Goal: Information Seeking & Learning: Learn about a topic

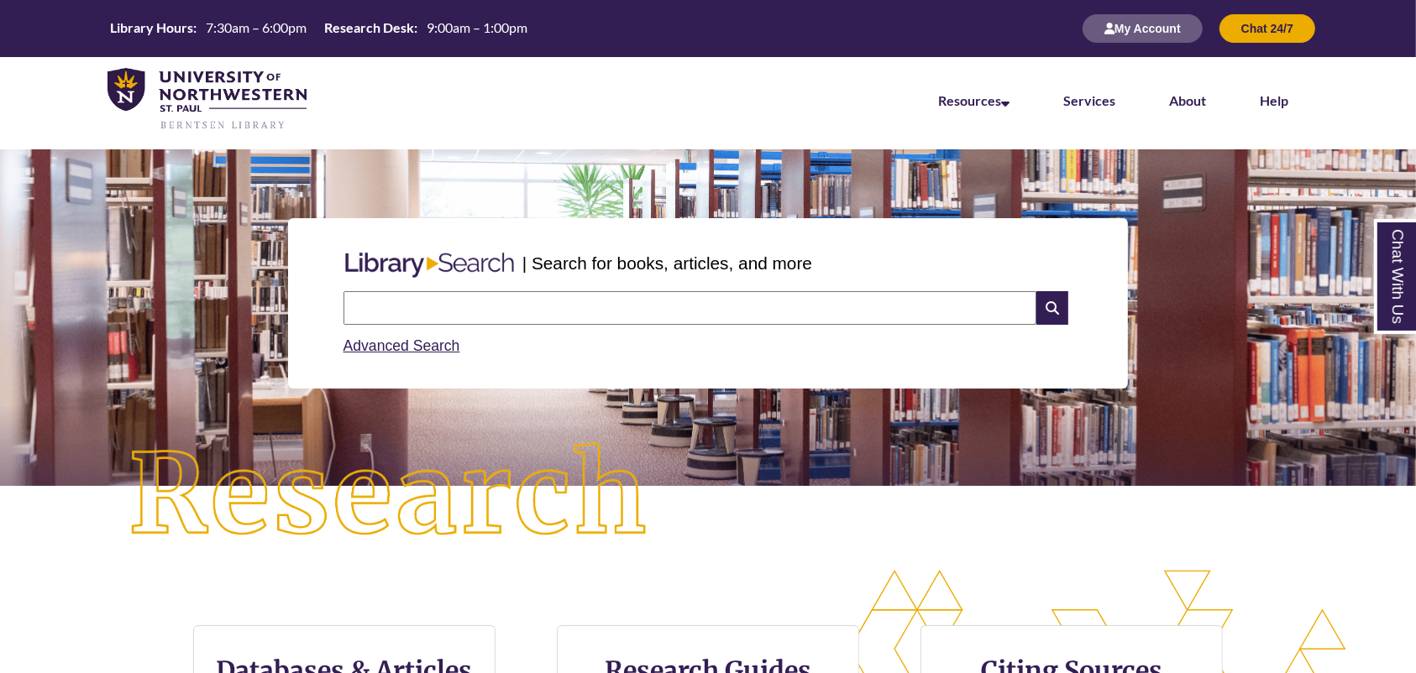
click at [492, 306] on input "text" at bounding box center [689, 308] width 693 height 34
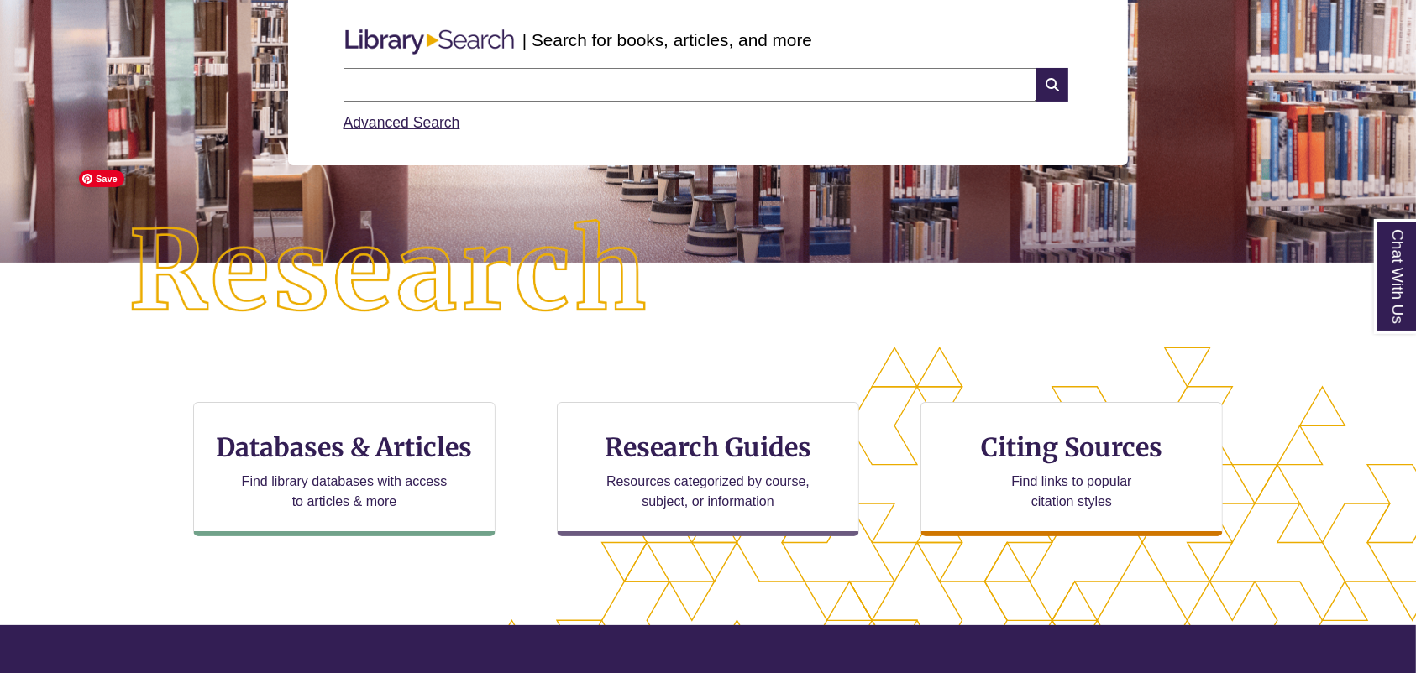
scroll to position [336, 0]
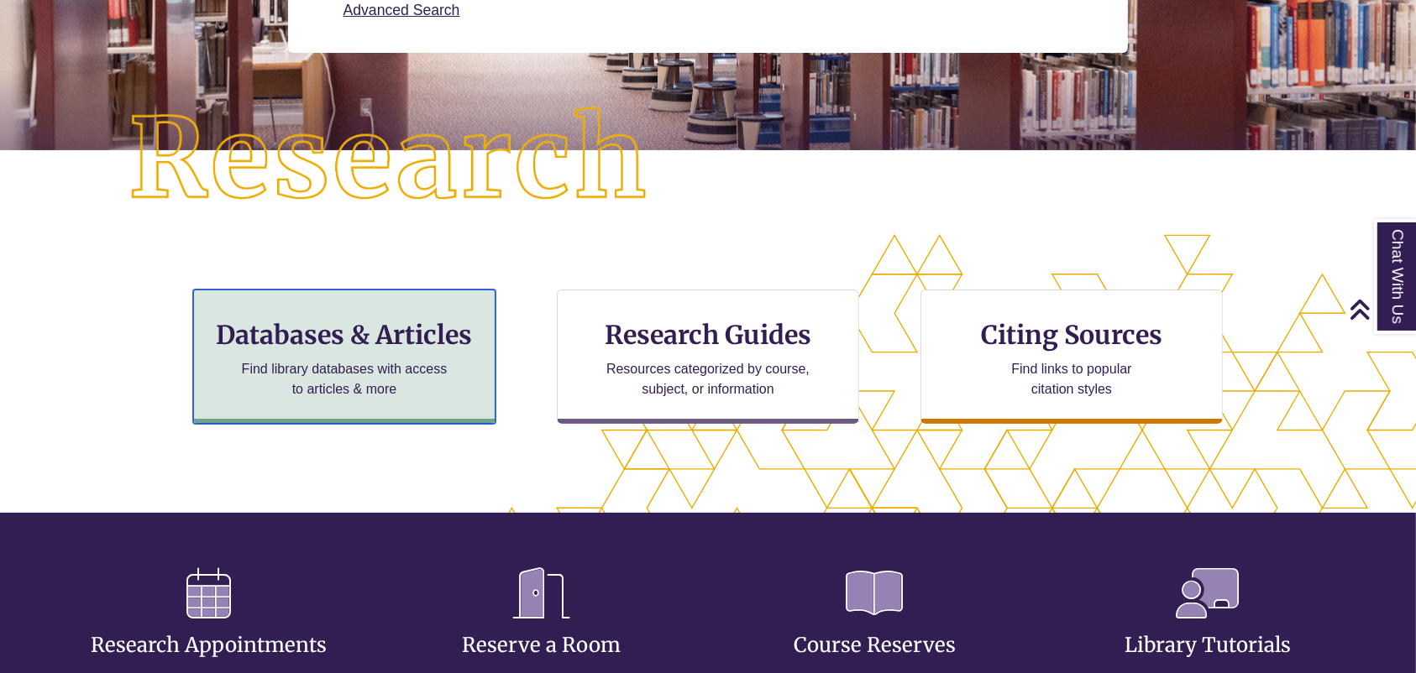
click at [445, 357] on div "Databases & Articles Find library databases with access to articles & more" at bounding box center [344, 357] width 302 height 134
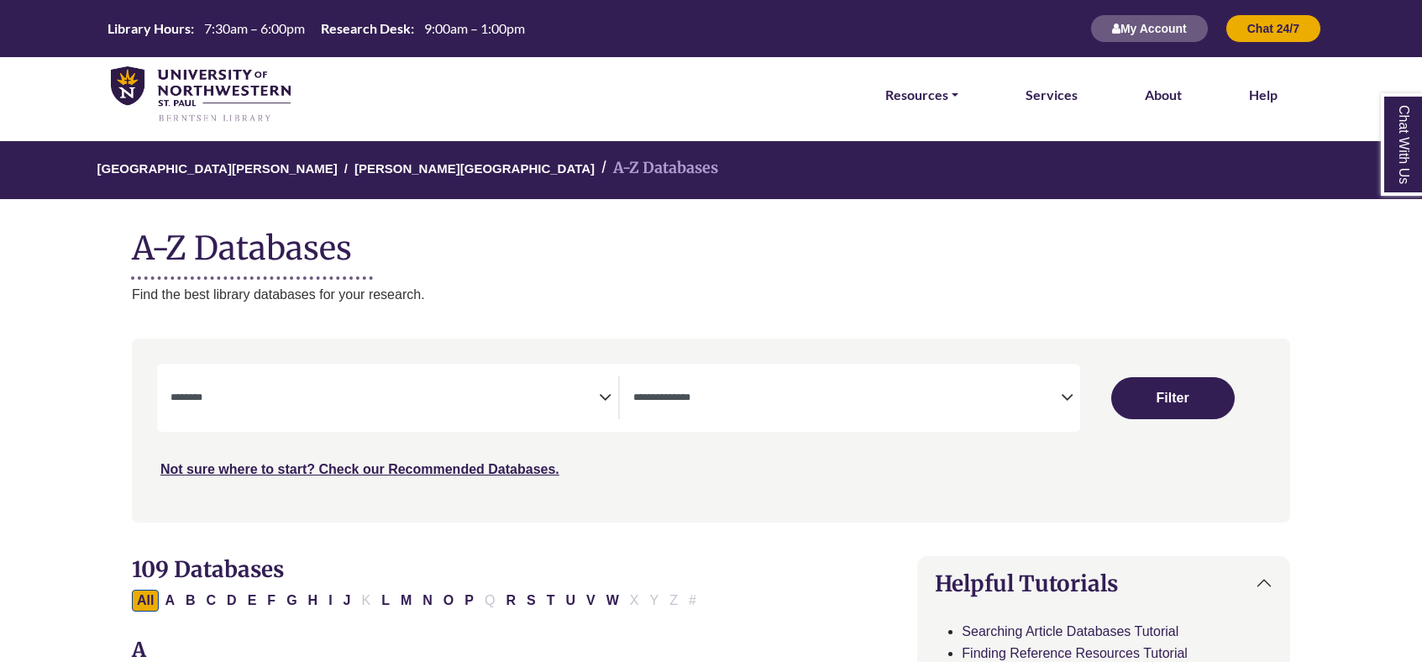
select select "Database Subject Filter"
select select "Database Types Filter"
click at [220, 595] on button "C" at bounding box center [212, 600] width 20 height 22
select select "Database Subject Filter"
select select "Database Types Filter"
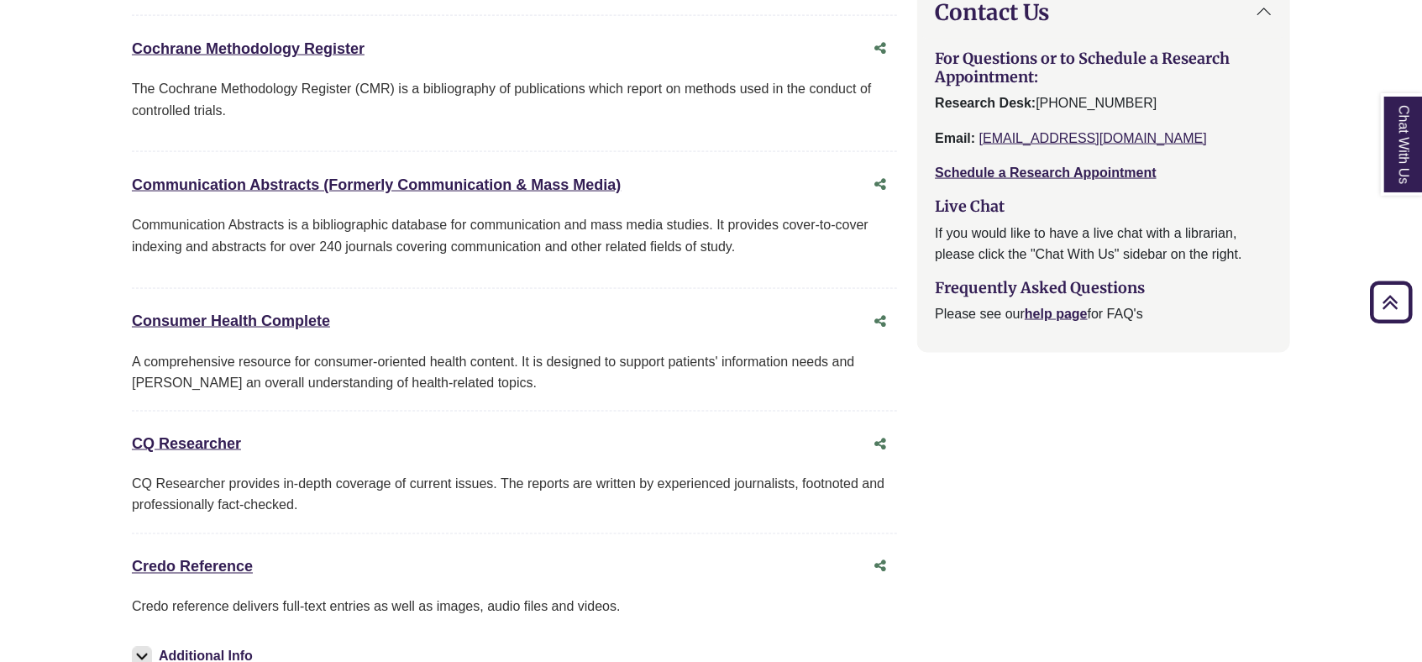
scroll to position [1791, 0]
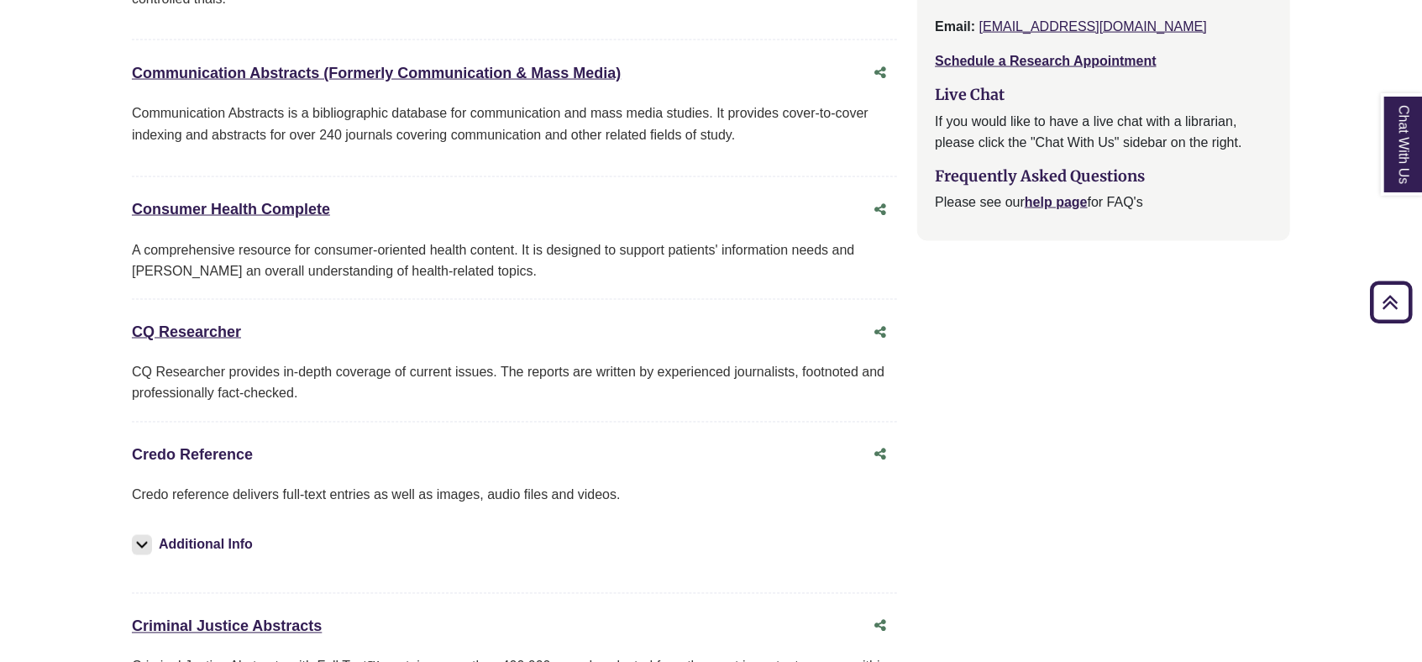
click at [241, 454] on link "Credo Reference This link opens in a new window" at bounding box center [192, 455] width 121 height 17
